Goal: Information Seeking & Learning: Learn about a topic

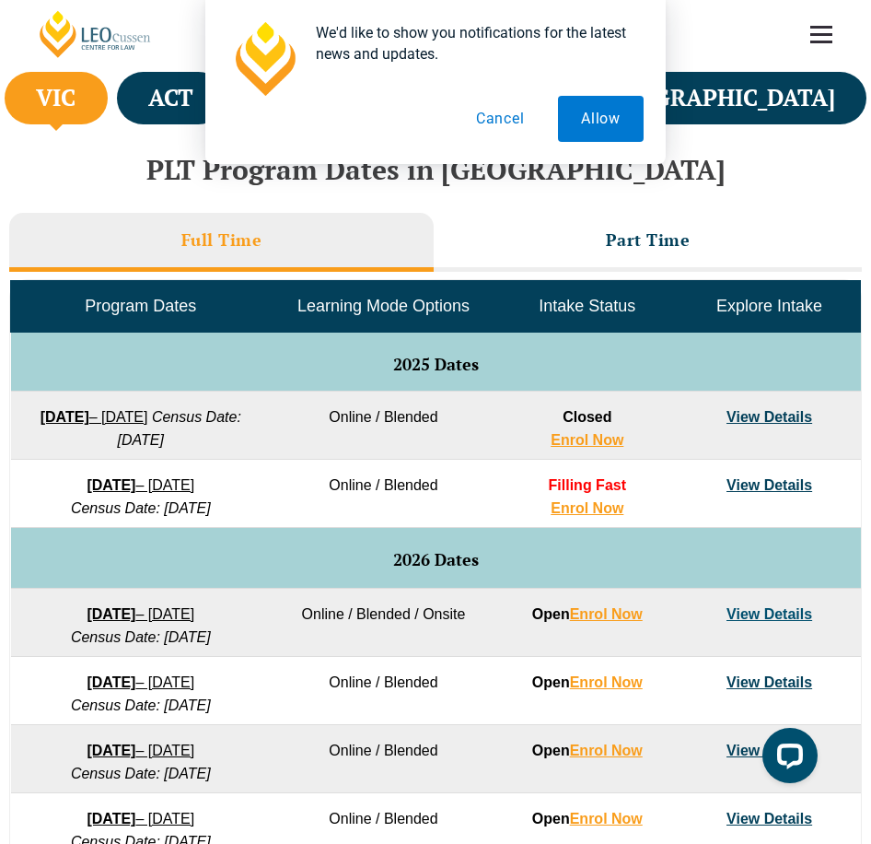
click at [757, 423] on link "View Details" at bounding box center [770, 417] width 86 height 16
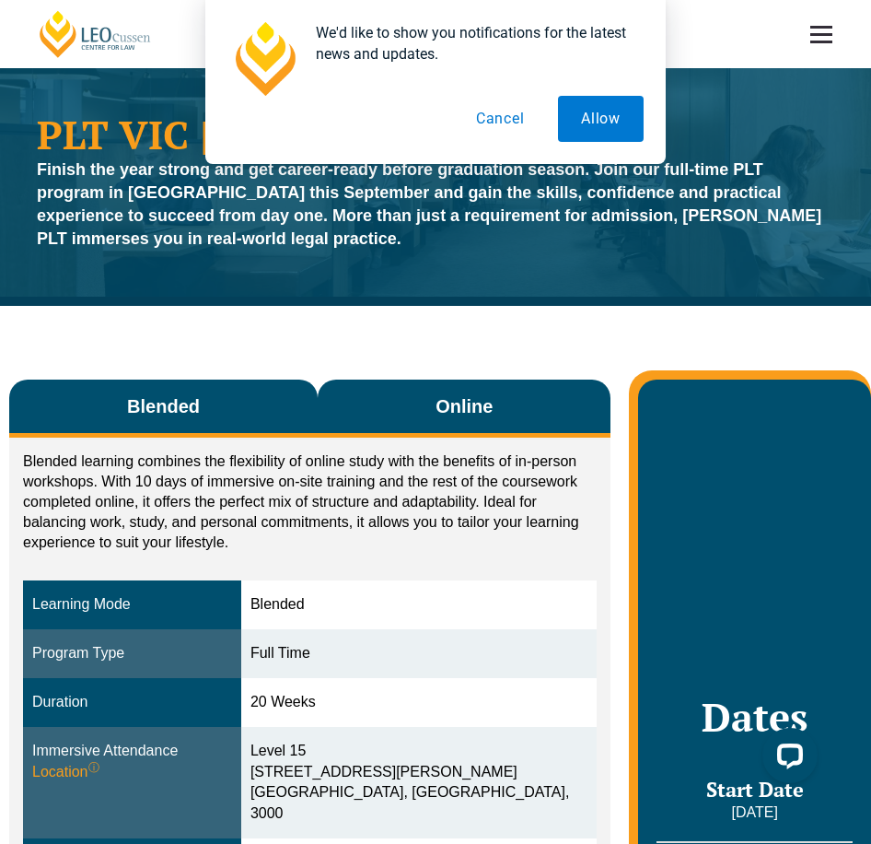
click at [408, 416] on button "Online" at bounding box center [464, 409] width 293 height 58
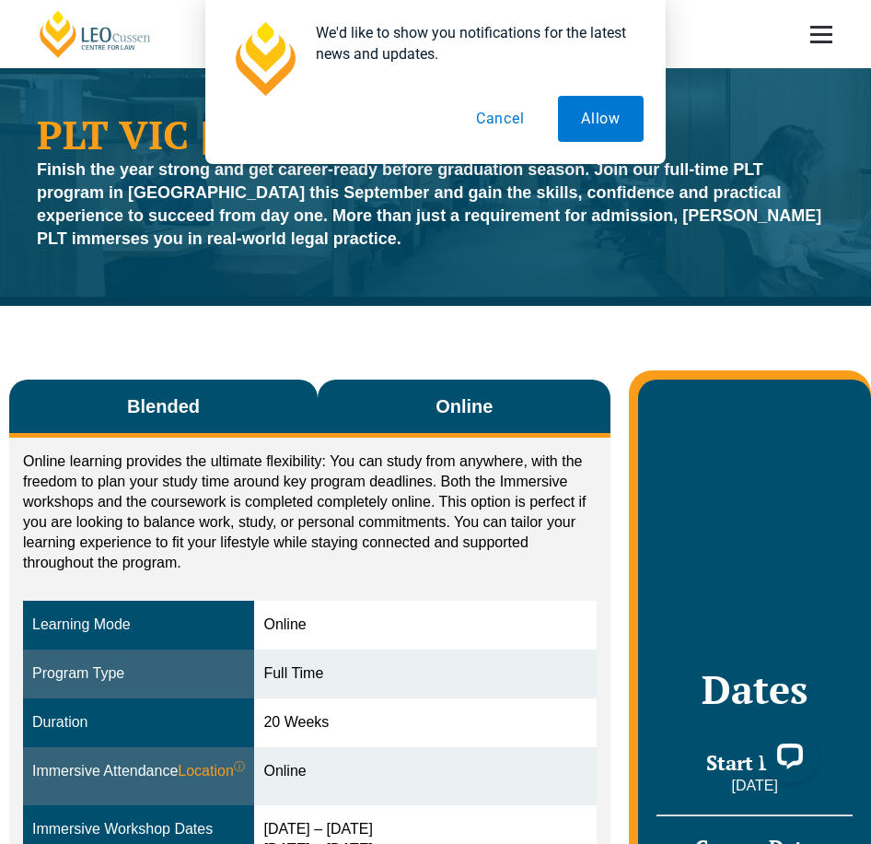
click at [254, 415] on button "Blended" at bounding box center [163, 409] width 309 height 58
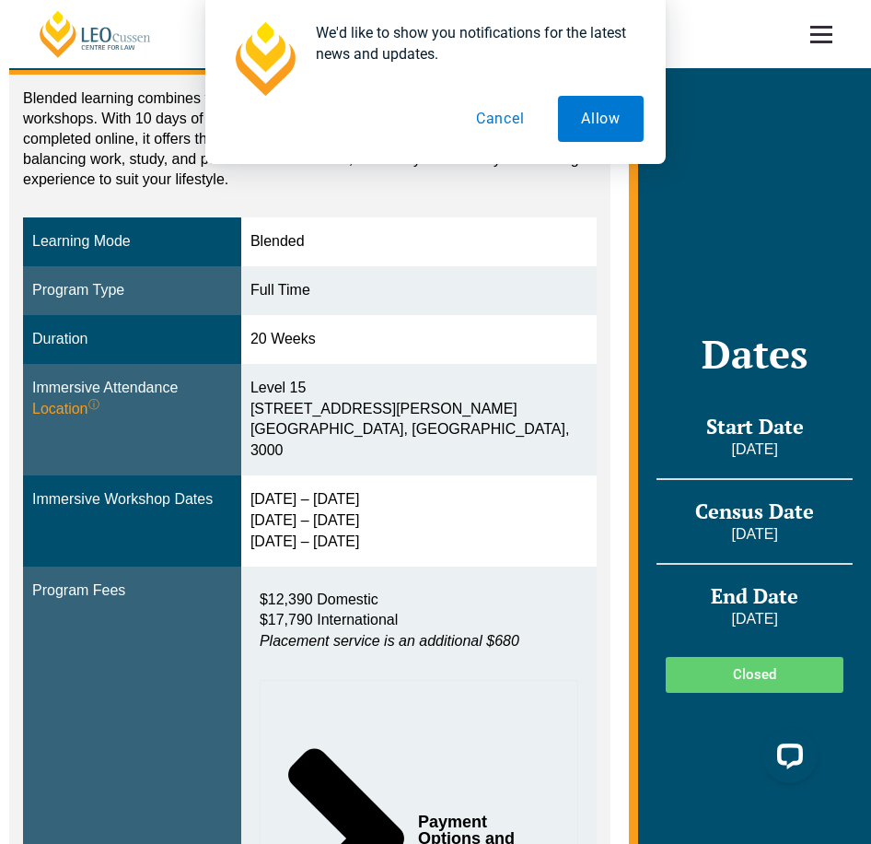
scroll to position [368, 0]
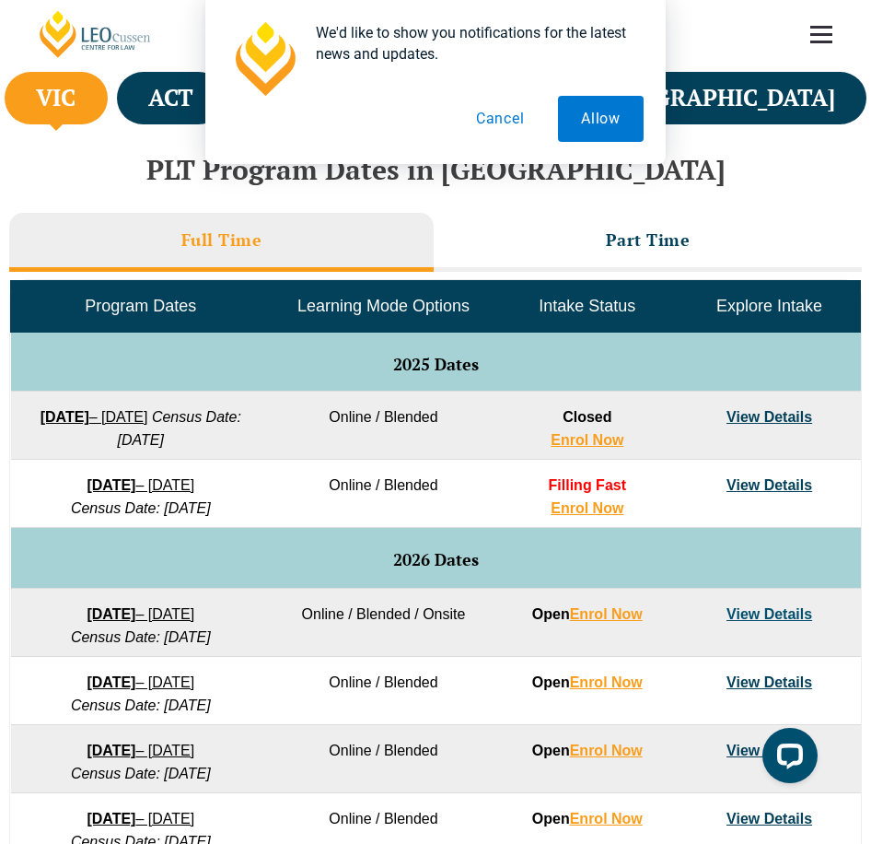
click at [525, 119] on button "Cancel" at bounding box center [500, 119] width 95 height 46
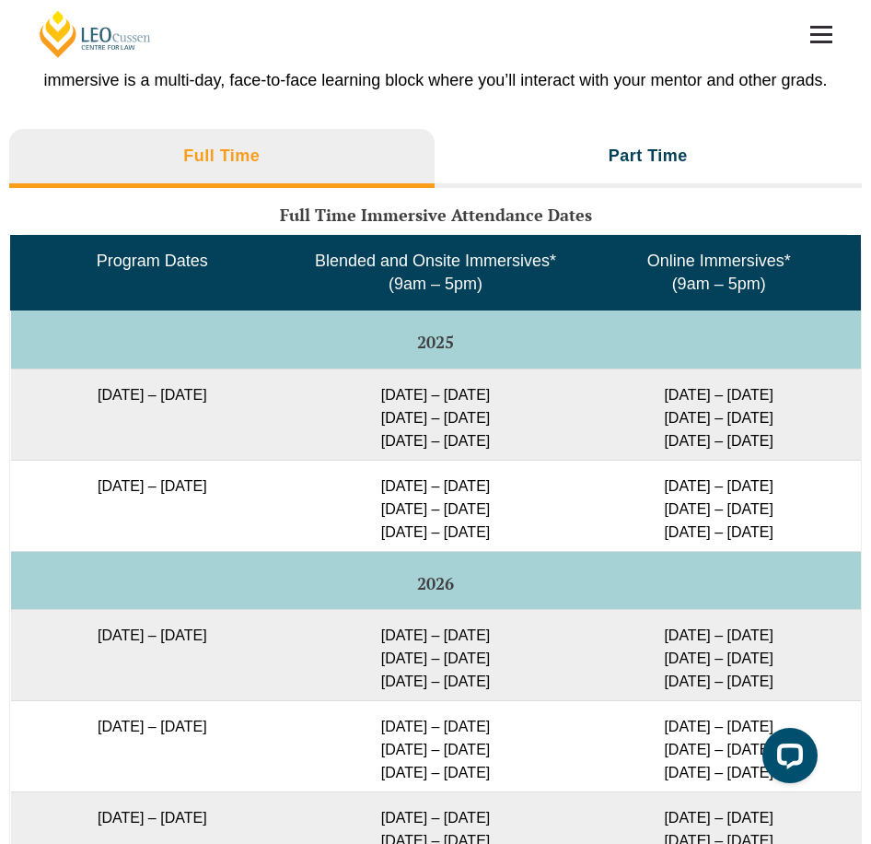
scroll to position [2948, 0]
